Goal: Information Seeking & Learning: Learn about a topic

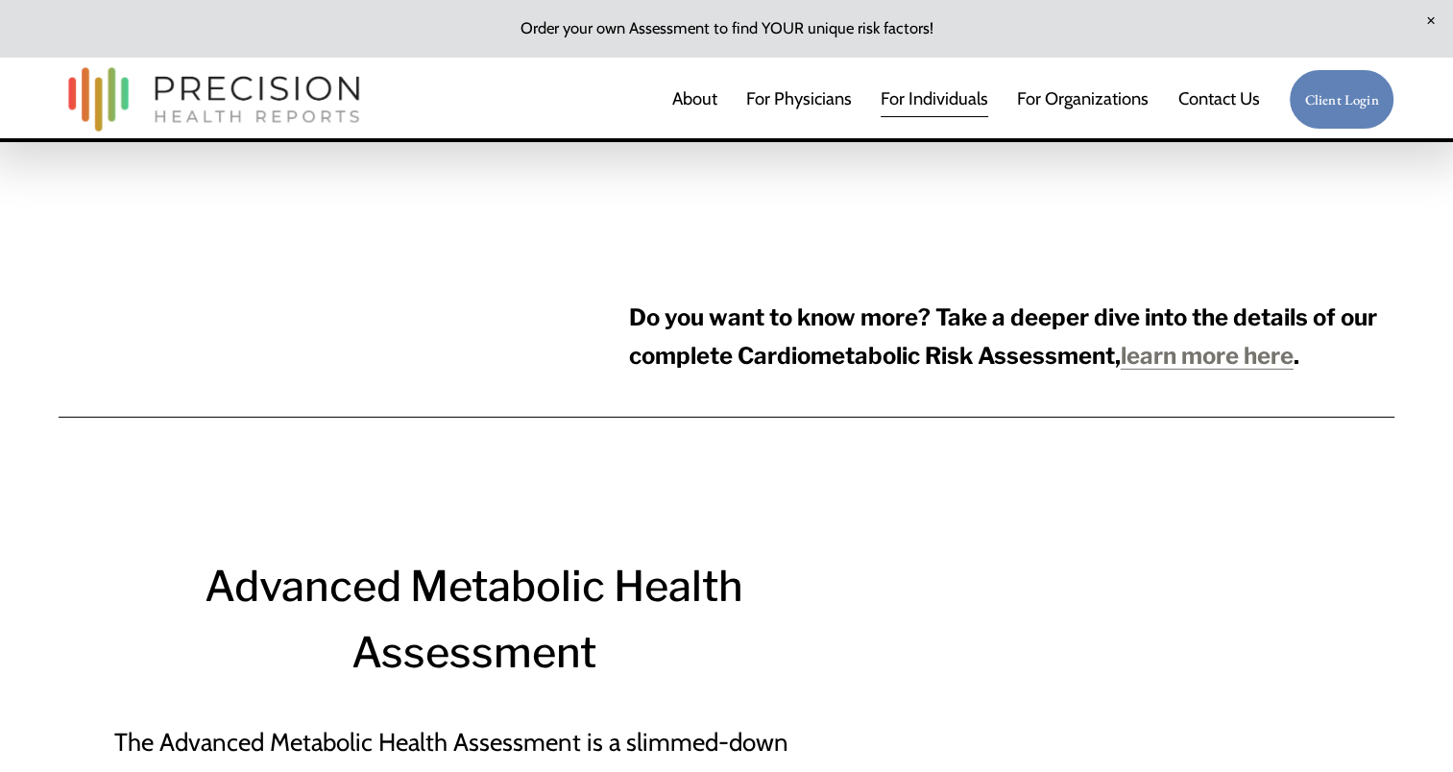
scroll to position [6121, 0]
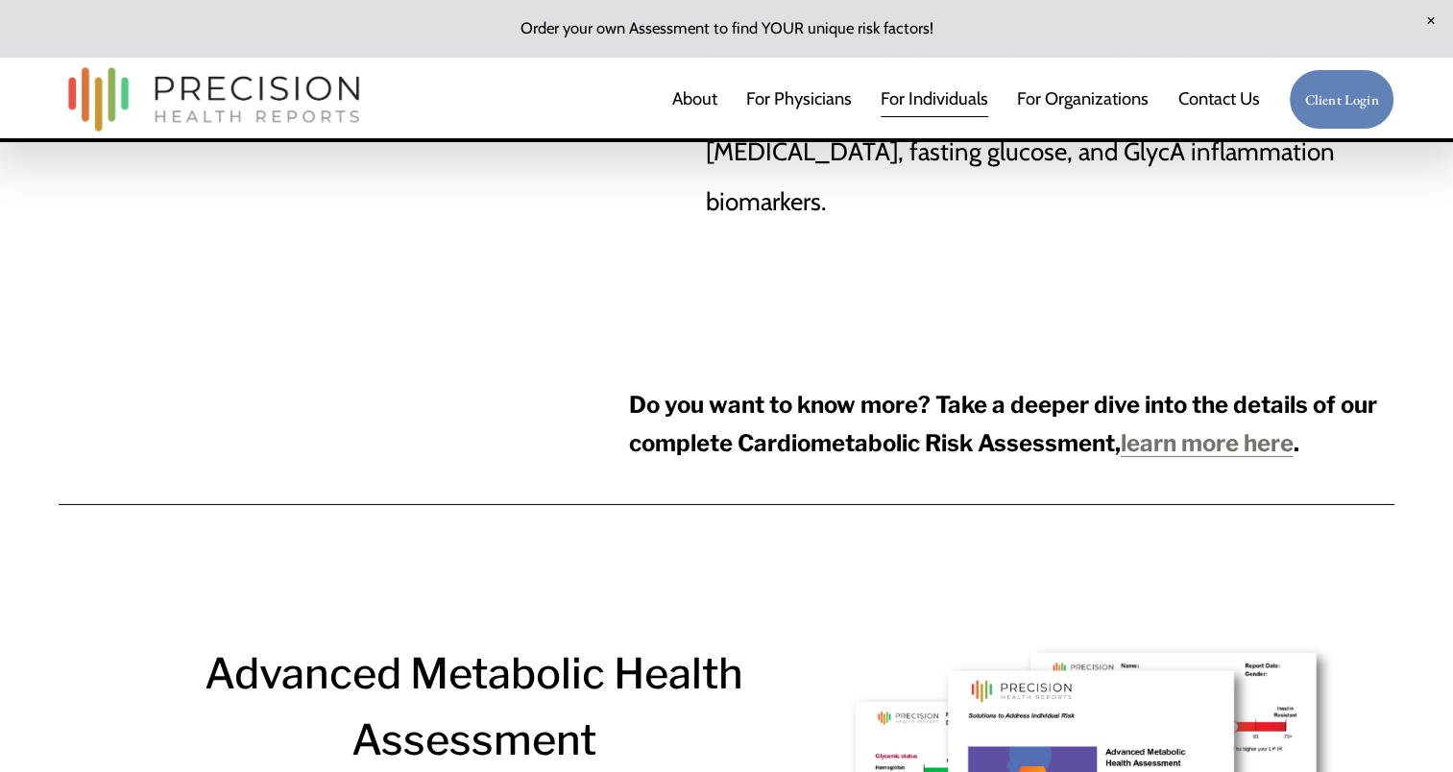
click at [1213, 429] on strong "learn more here" at bounding box center [1207, 443] width 173 height 28
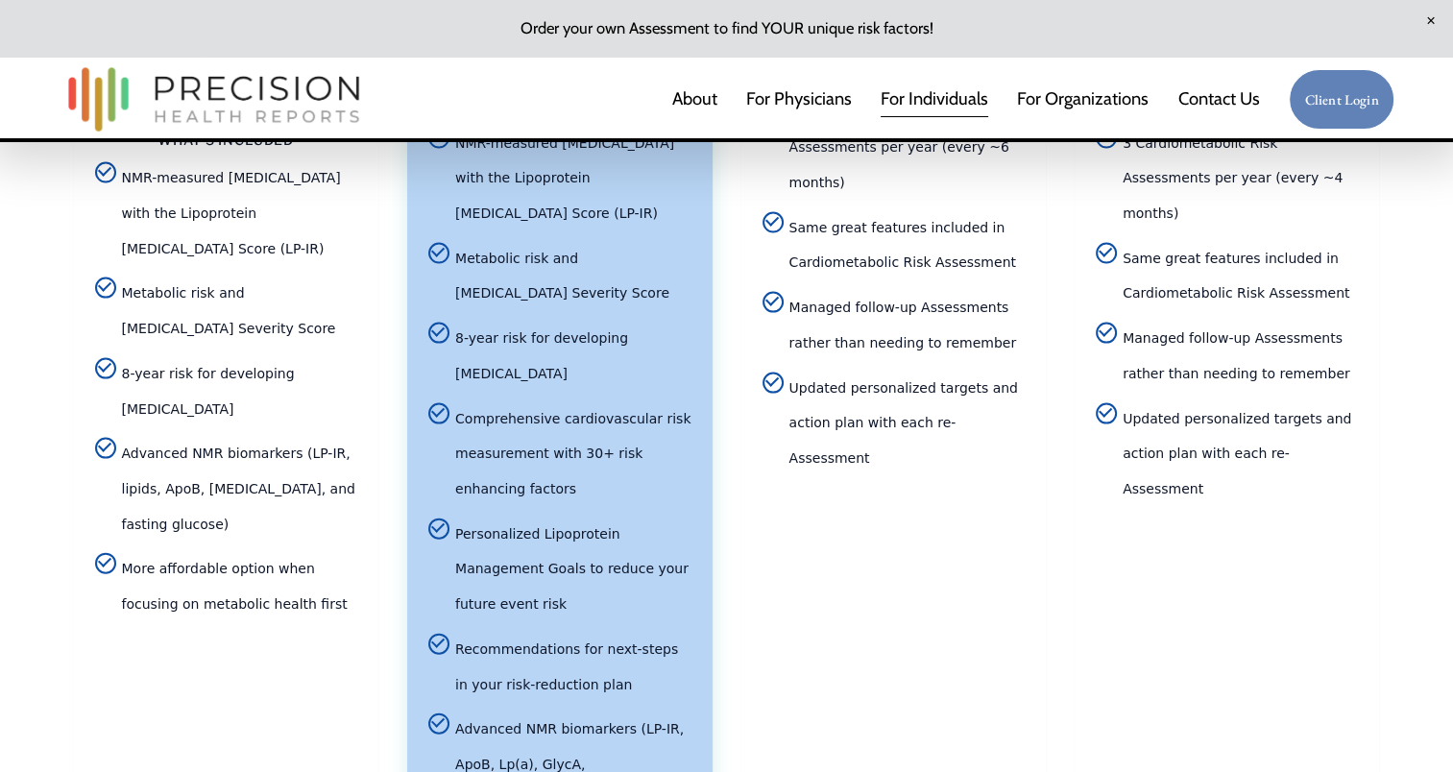
scroll to position [4100, 0]
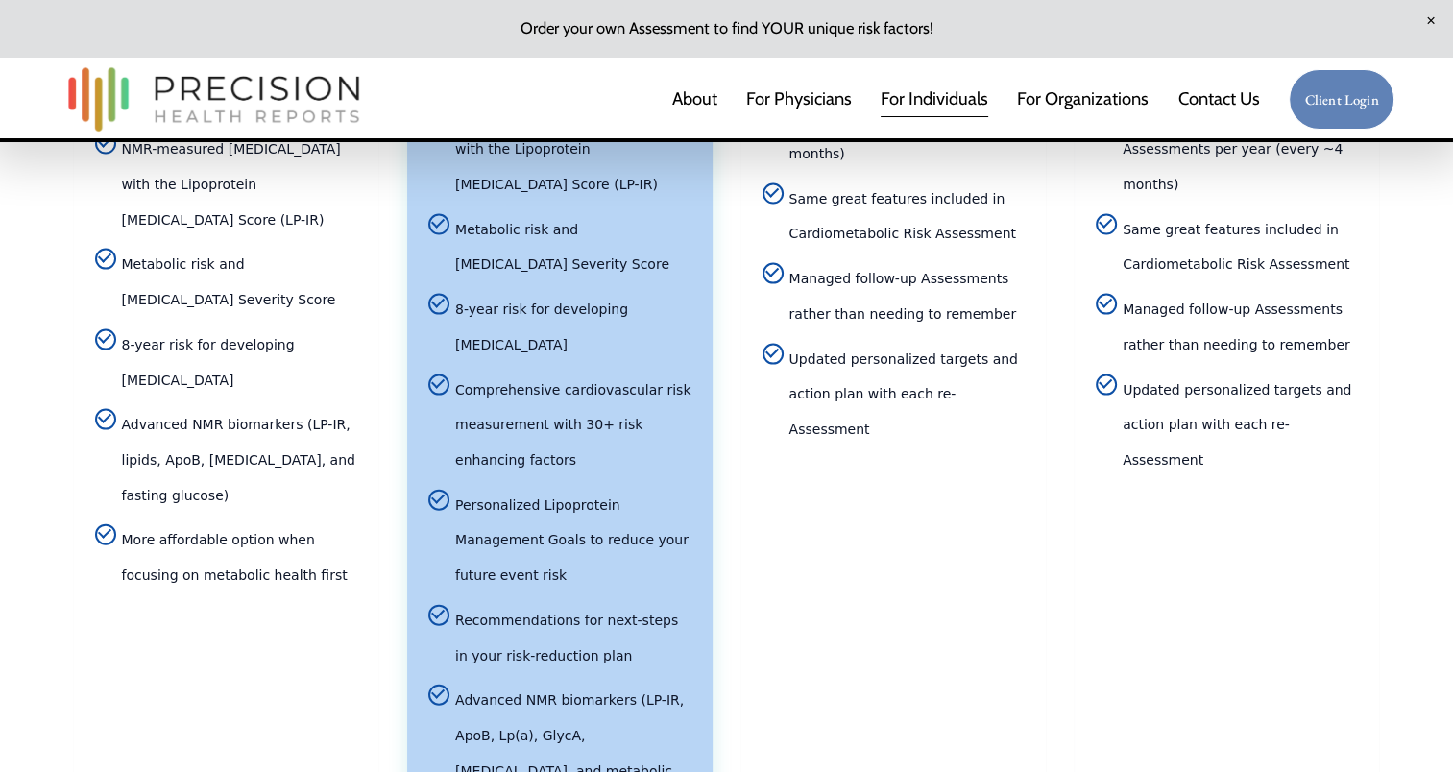
click at [1369, 262] on article "3/Year Cardiometabolic Risk Assessment Subscription Stay on track with 3 assess…" at bounding box center [1227, 284] width 305 height 1402
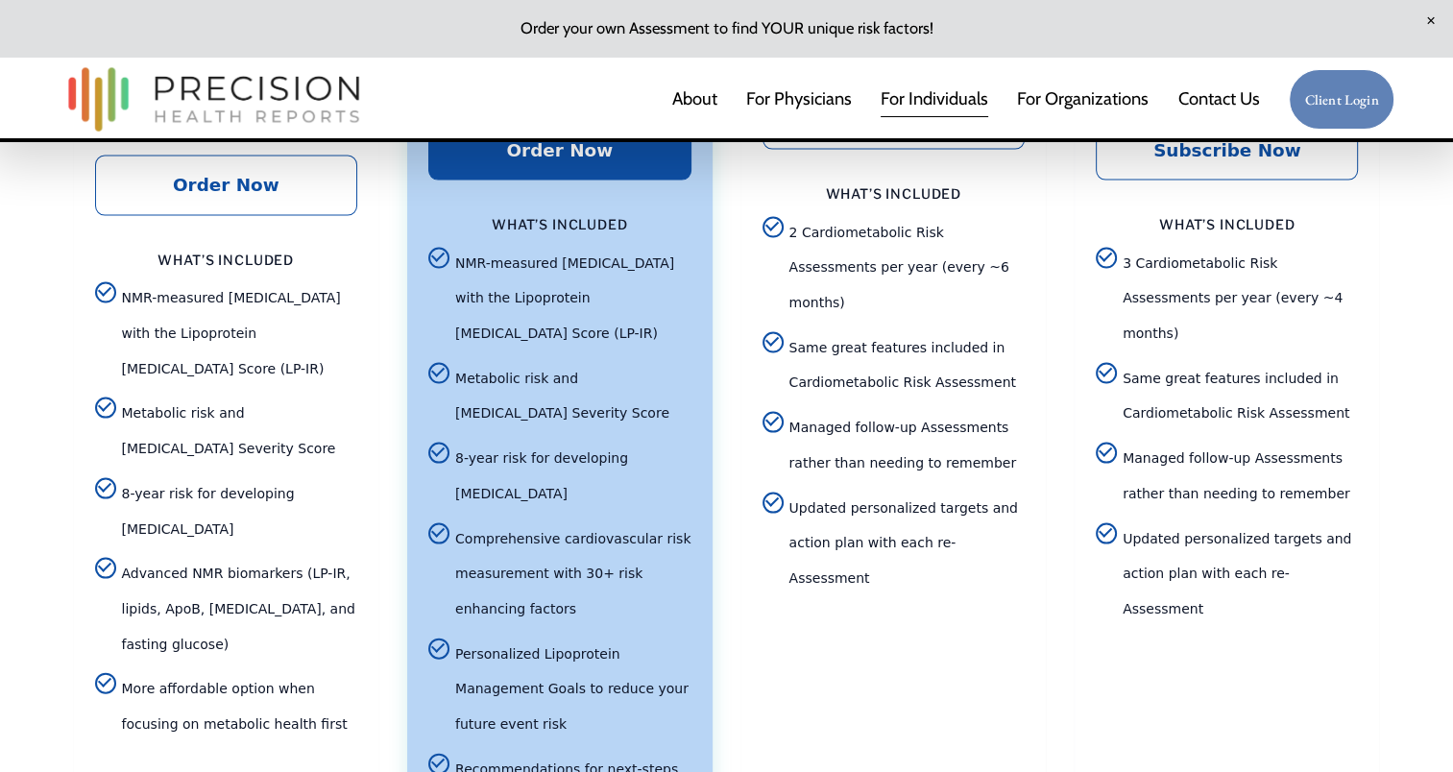
scroll to position [0, 0]
